Goal: Check status: Check status

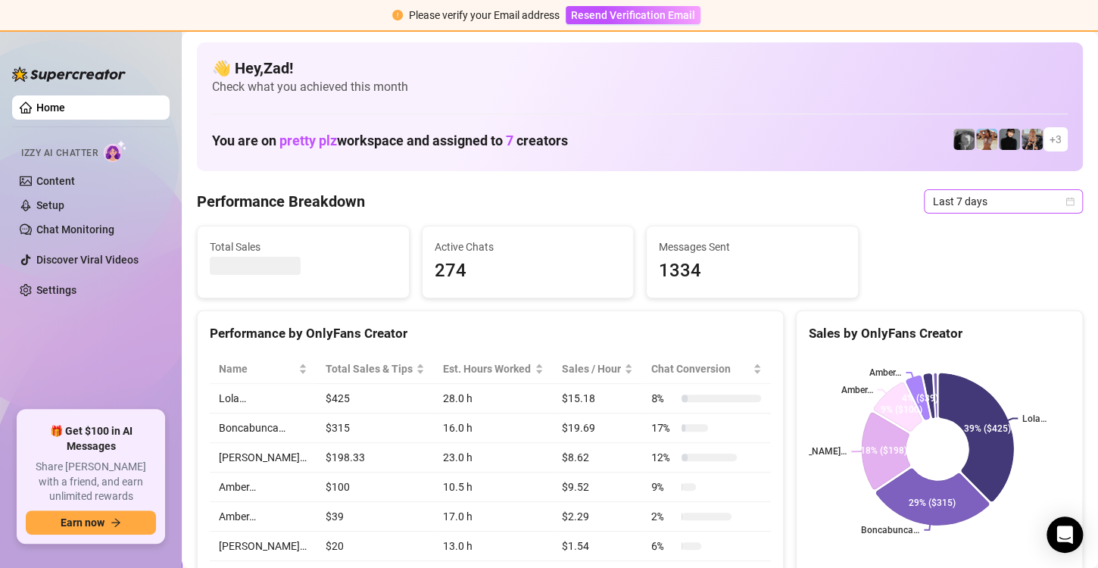
click at [1004, 203] on span "Last 7 days" at bounding box center [1003, 201] width 141 height 23
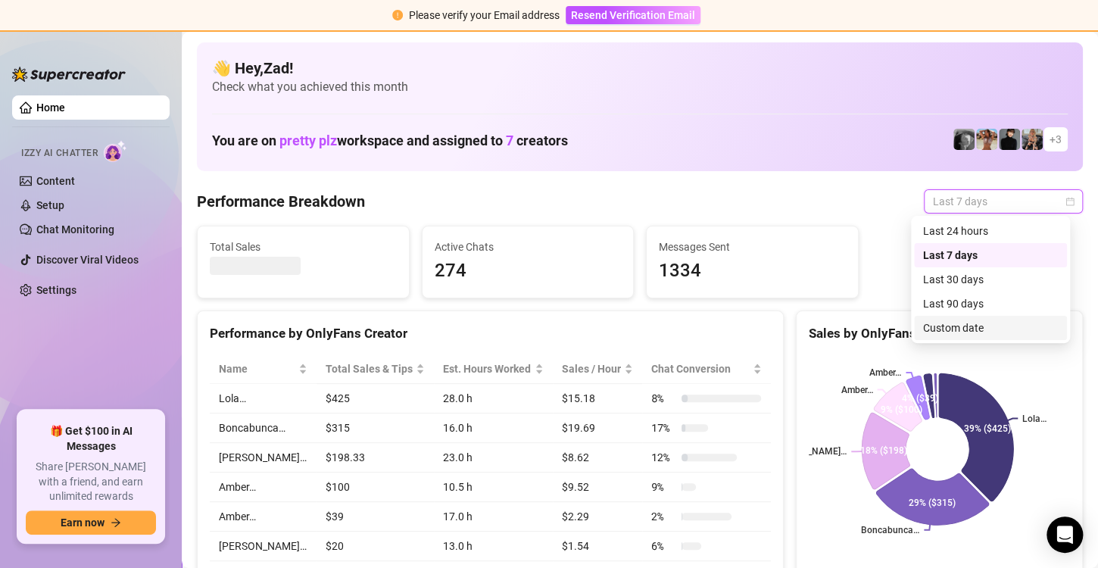
click at [954, 324] on div "Custom date" at bounding box center [990, 328] width 135 height 17
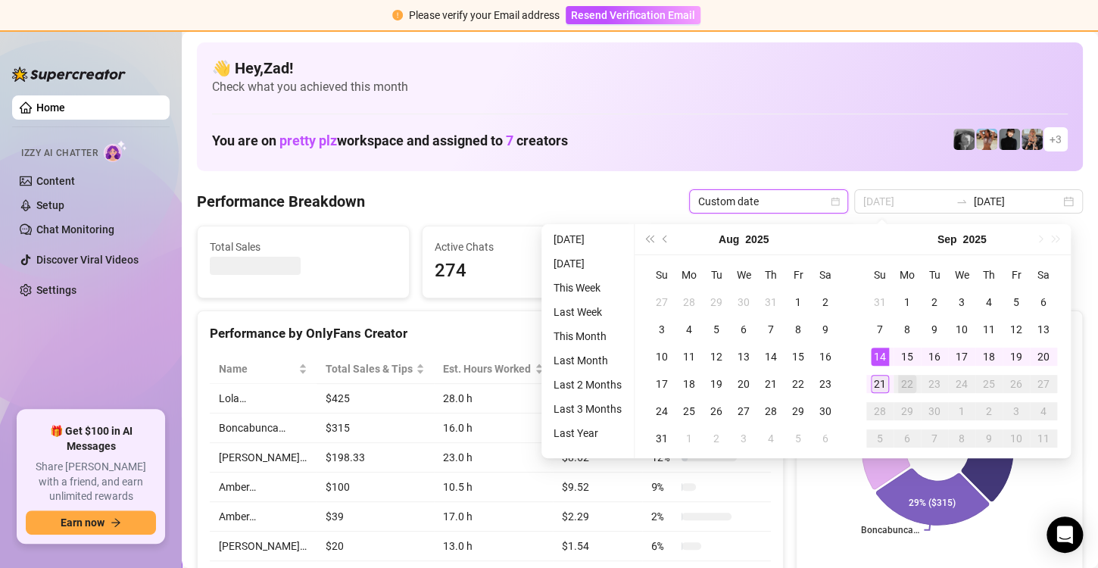
type input "[DATE]"
click at [880, 382] on div "21" at bounding box center [880, 384] width 18 height 18
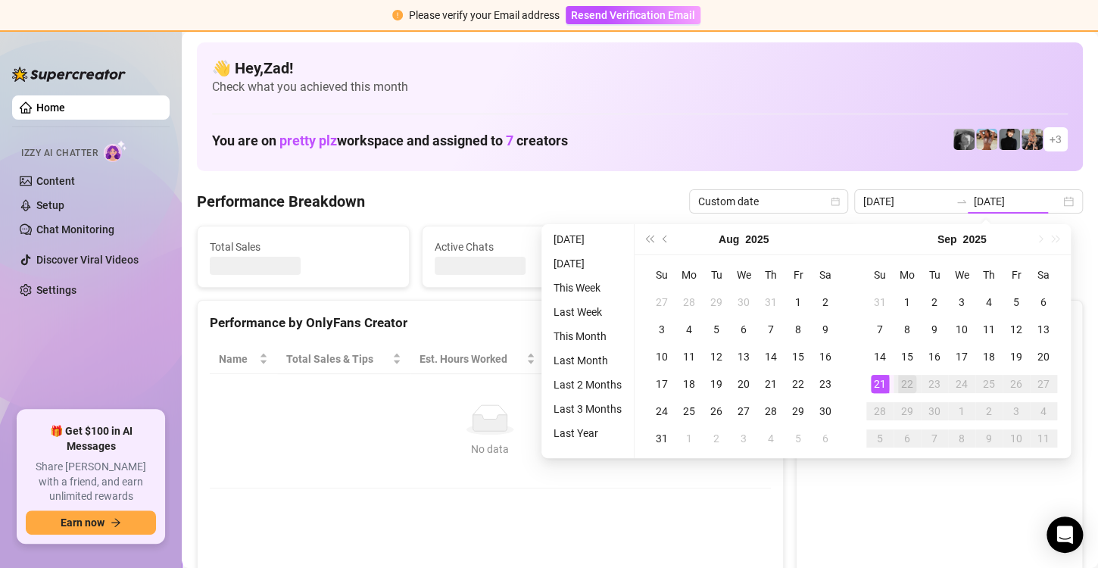
type input "[DATE]"
